Goal: Transaction & Acquisition: Purchase product/service

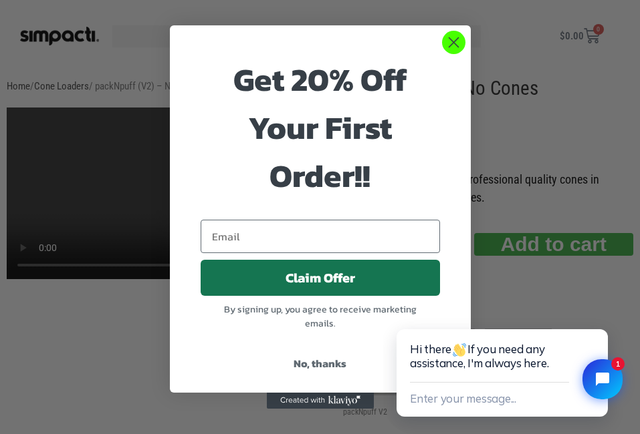
click at [455, 39] on circle "Close dialog" at bounding box center [453, 42] width 22 height 22
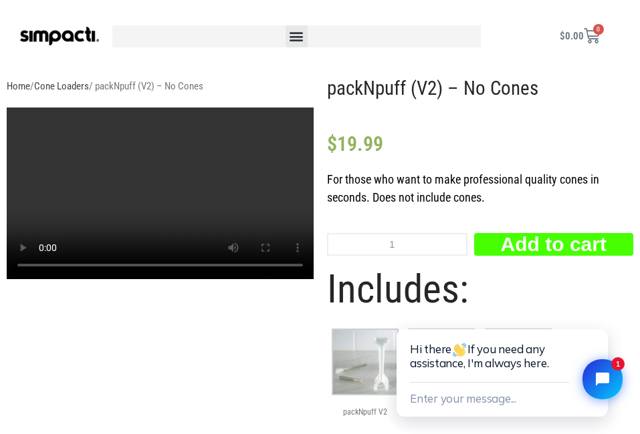
click at [538, 256] on button "Add to cart" at bounding box center [553, 244] width 159 height 23
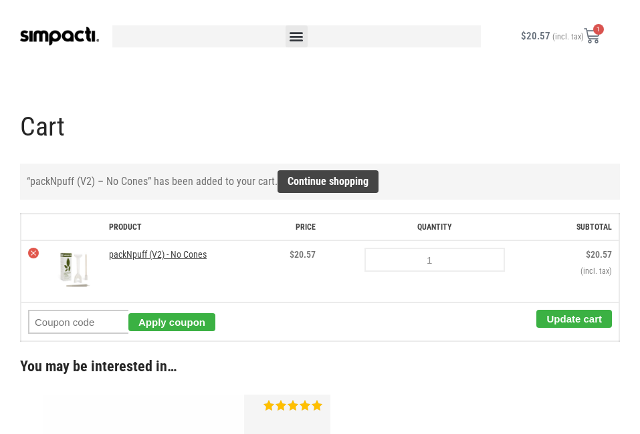
click at [80, 327] on input "Coupon:" at bounding box center [78, 322] width 100 height 24
paste input "welcome20"
type input "welcome20"
click at [176, 325] on button "Apply coupon" at bounding box center [171, 323] width 87 height 18
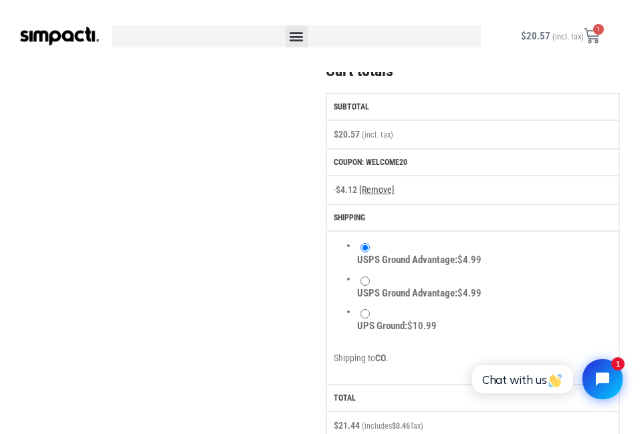
scroll to position [699, 0]
